Goal: Navigation & Orientation: Find specific page/section

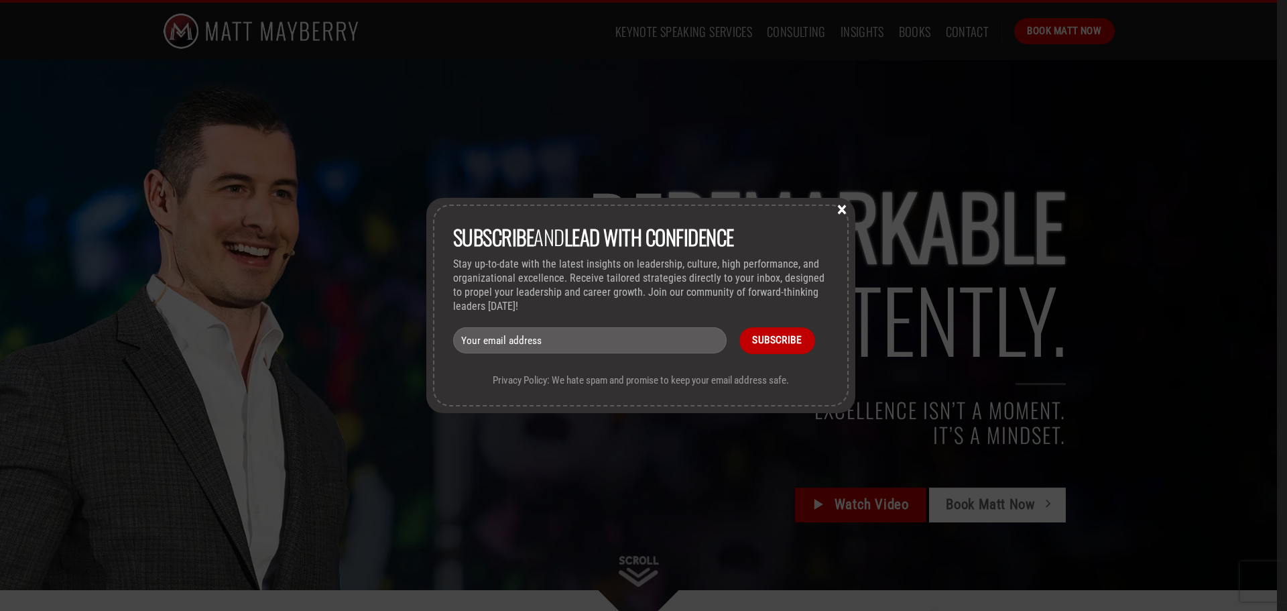
click at [841, 208] on button "×" at bounding box center [842, 208] width 20 height 12
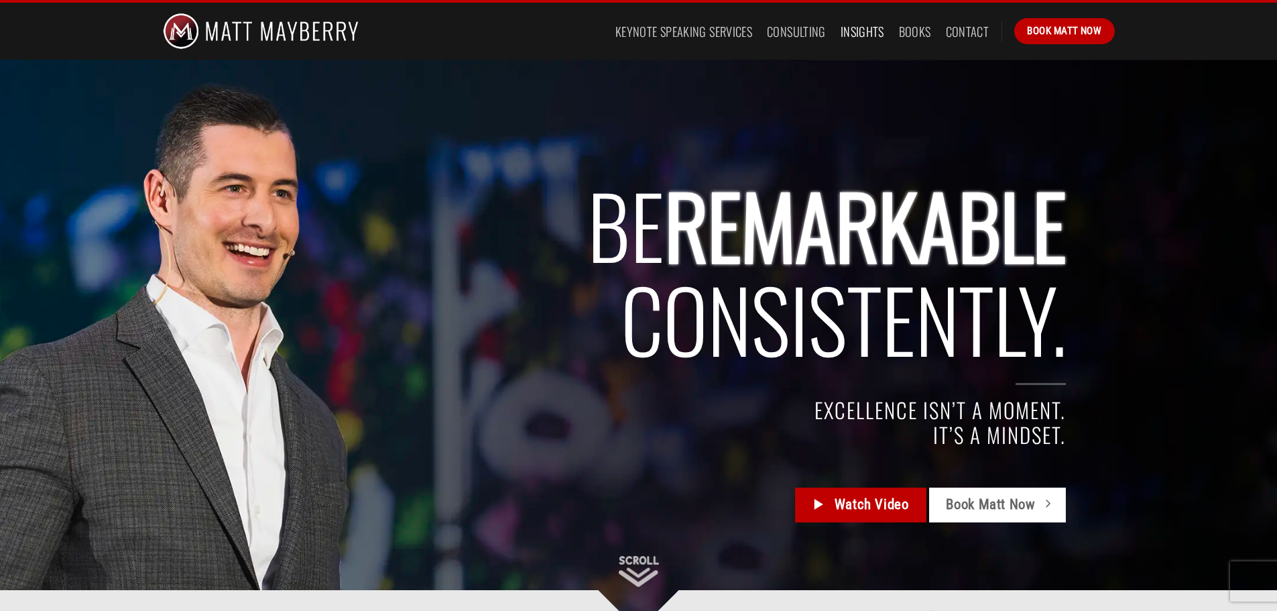
click at [857, 36] on link "Insights" at bounding box center [862, 31] width 44 height 24
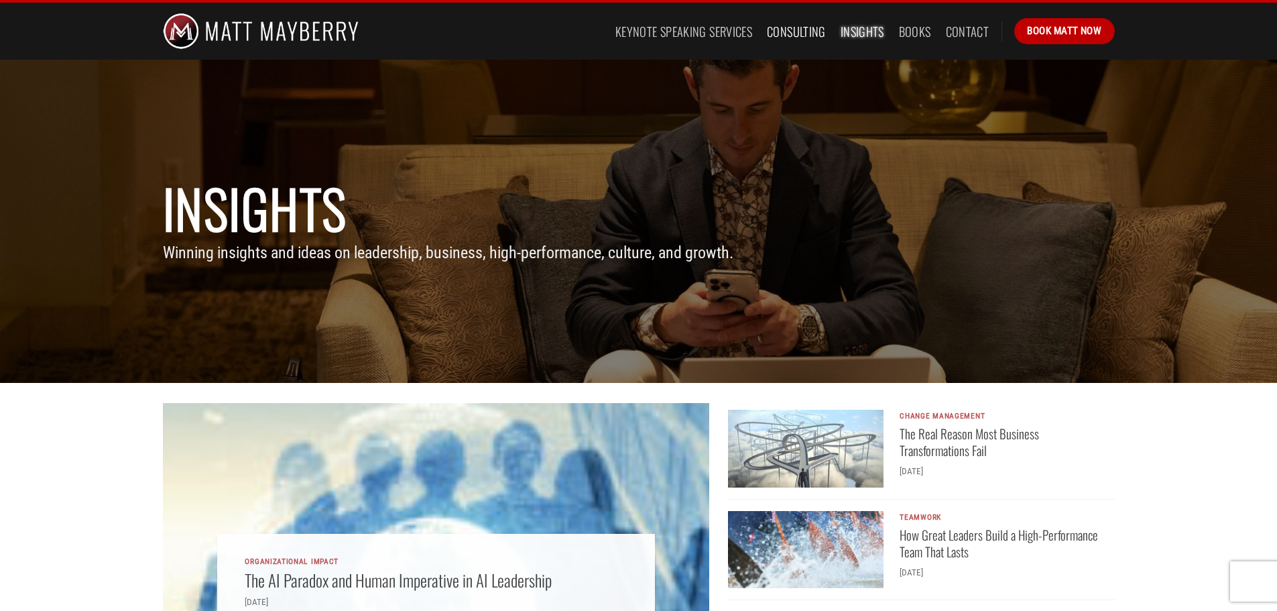
click at [795, 37] on link "Consulting" at bounding box center [796, 31] width 59 height 24
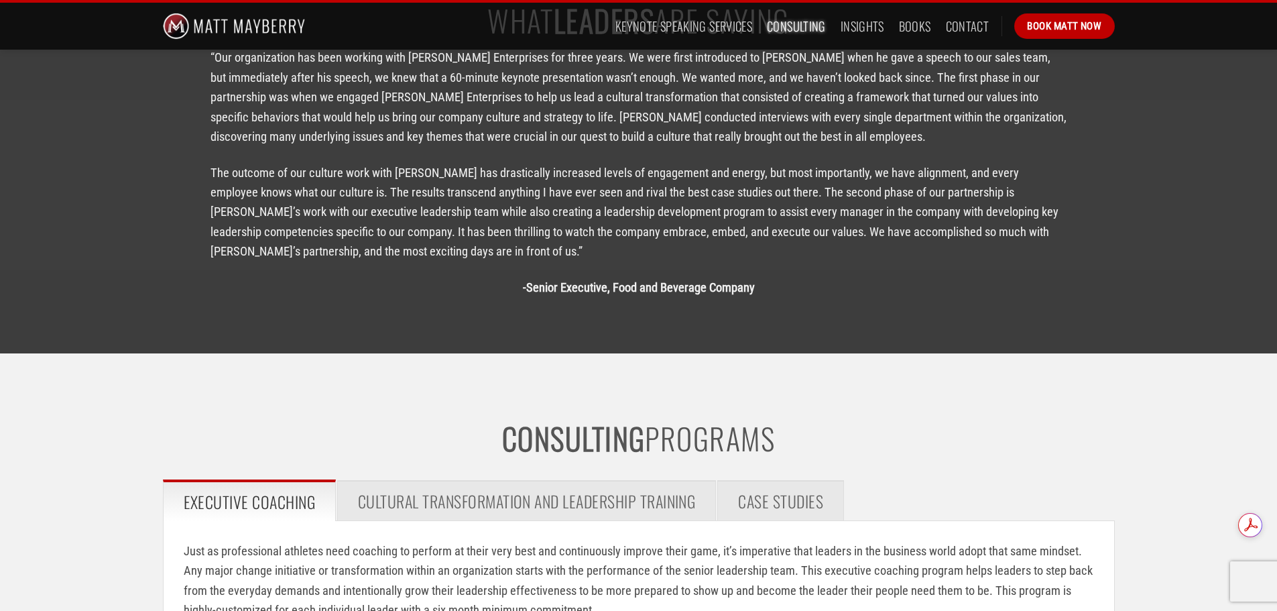
scroll to position [1243, 0]
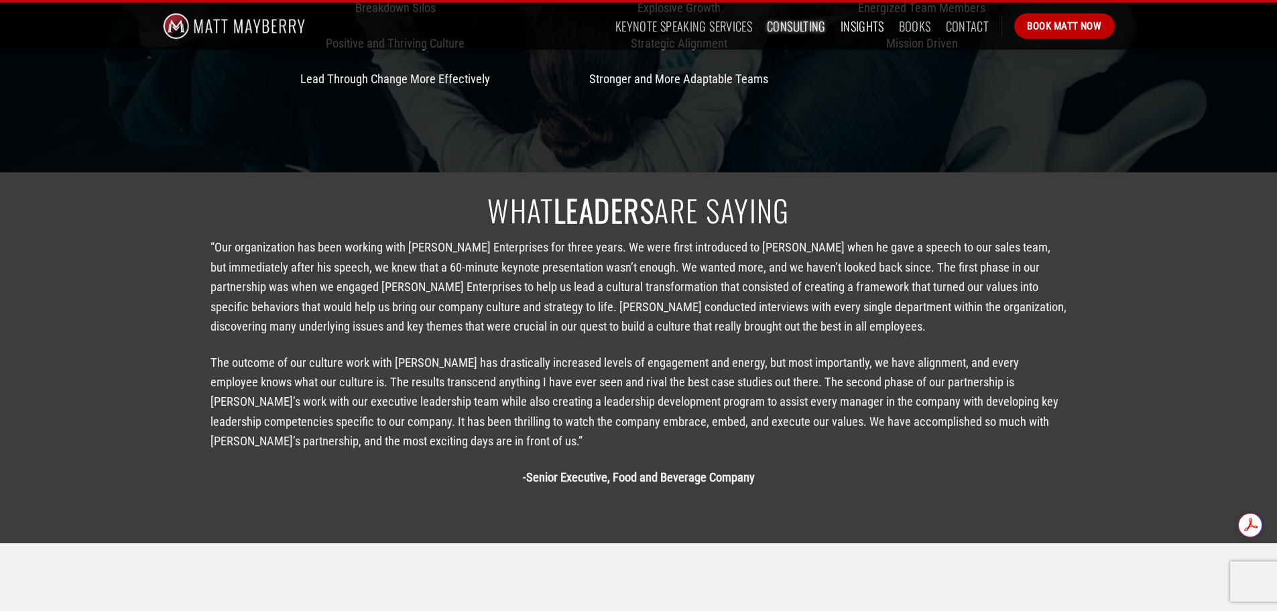
click at [865, 29] on link "Insights" at bounding box center [862, 26] width 44 height 24
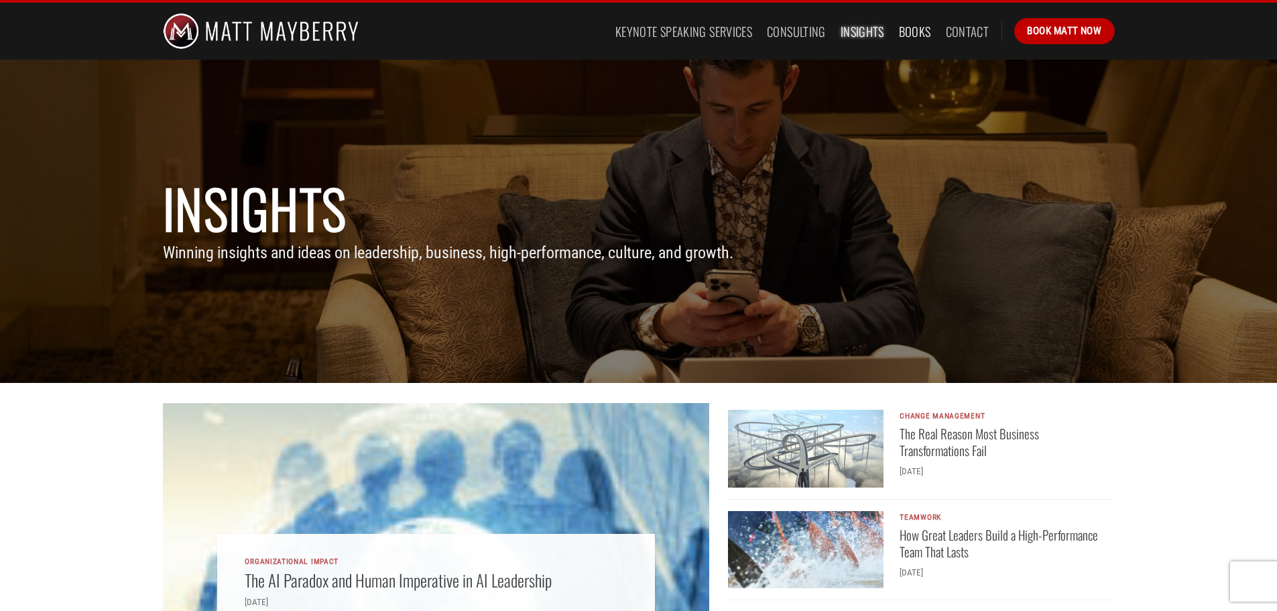
click at [928, 34] on link "Books" at bounding box center [915, 31] width 32 height 24
